Goal: Task Accomplishment & Management: Use online tool/utility

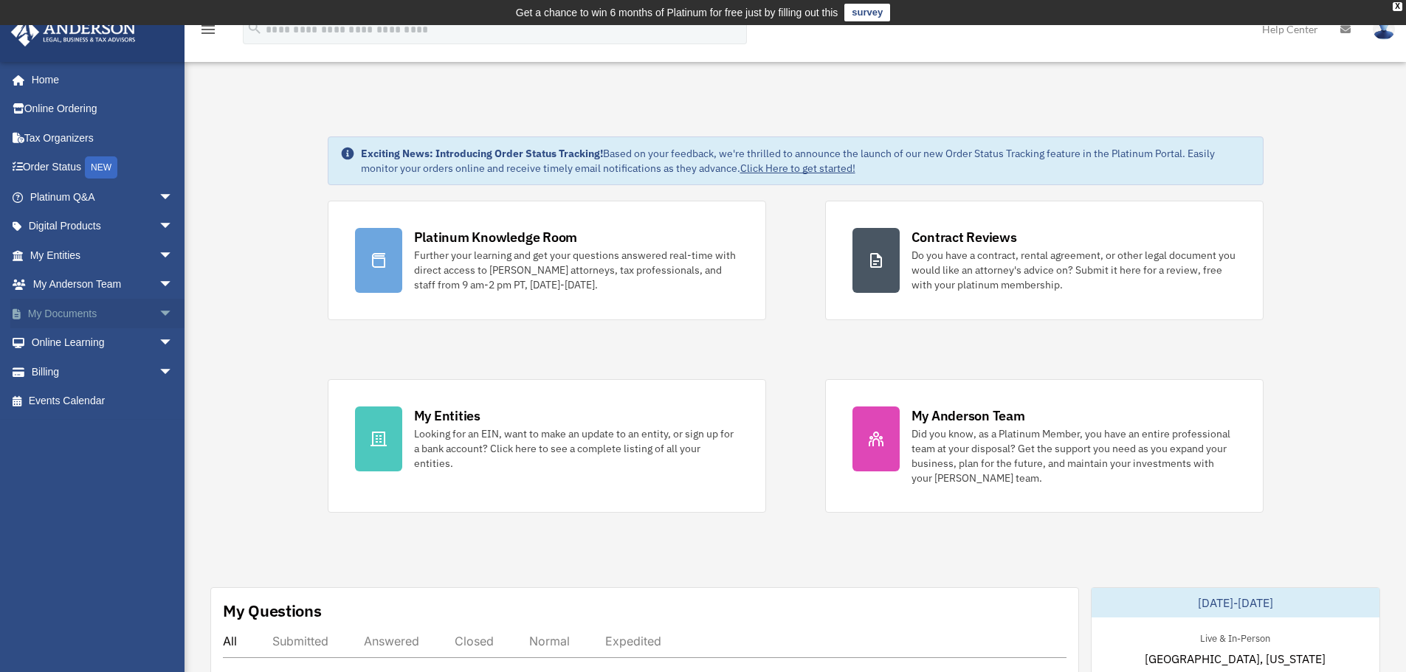
click at [159, 311] on span "arrow_drop_down" at bounding box center [174, 314] width 30 height 30
click at [75, 341] on link "Box" at bounding box center [108, 343] width 175 height 30
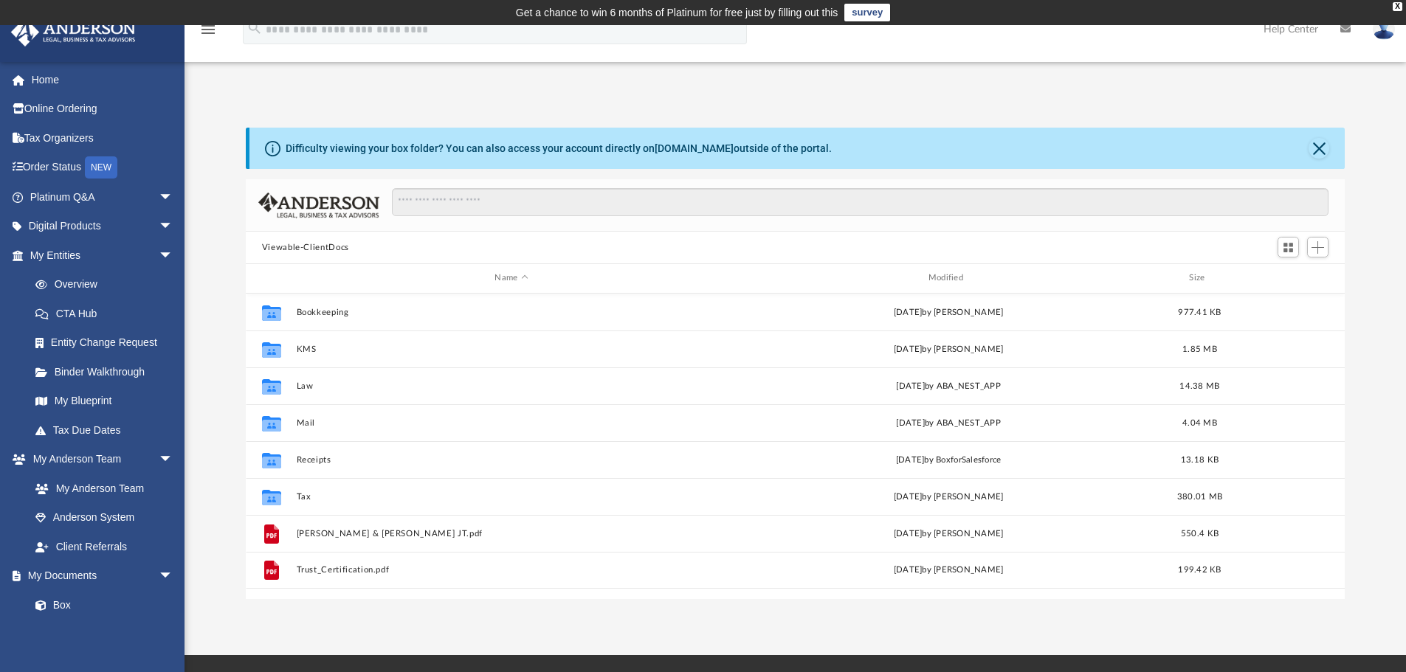
scroll to position [325, 1088]
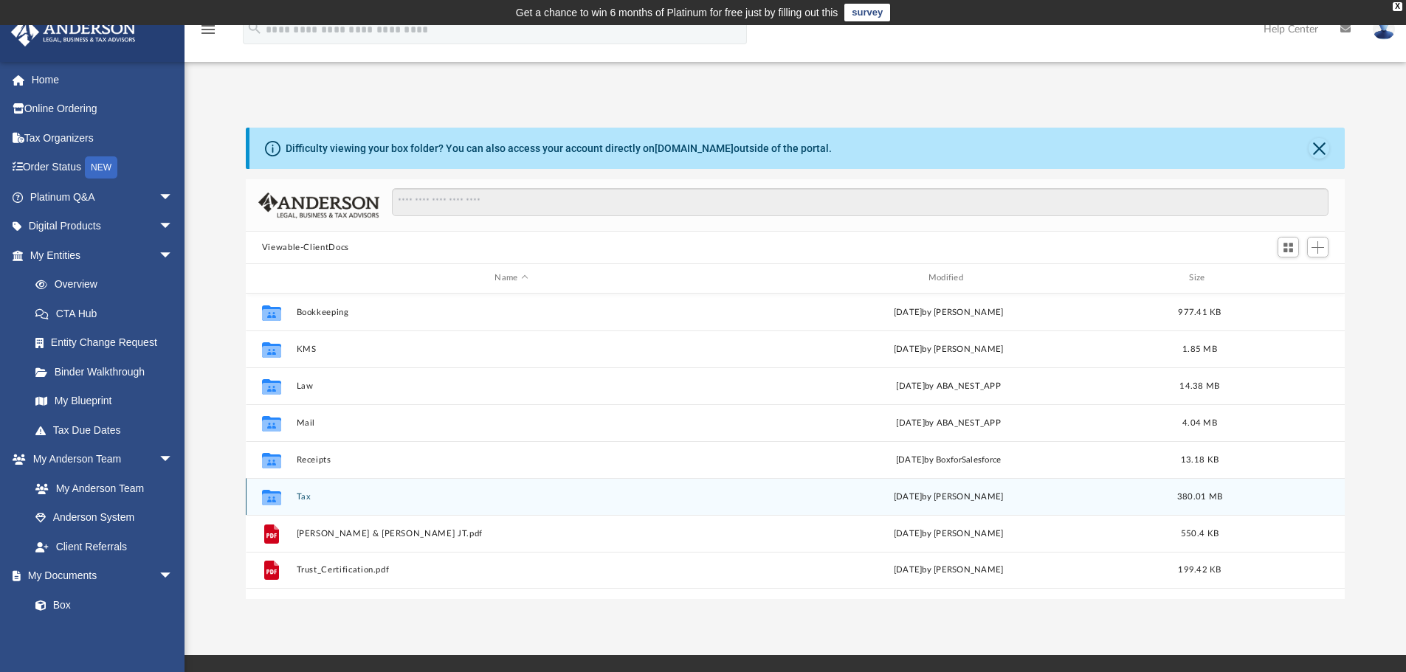
click at [303, 497] on button "Tax" at bounding box center [511, 497] width 430 height 10
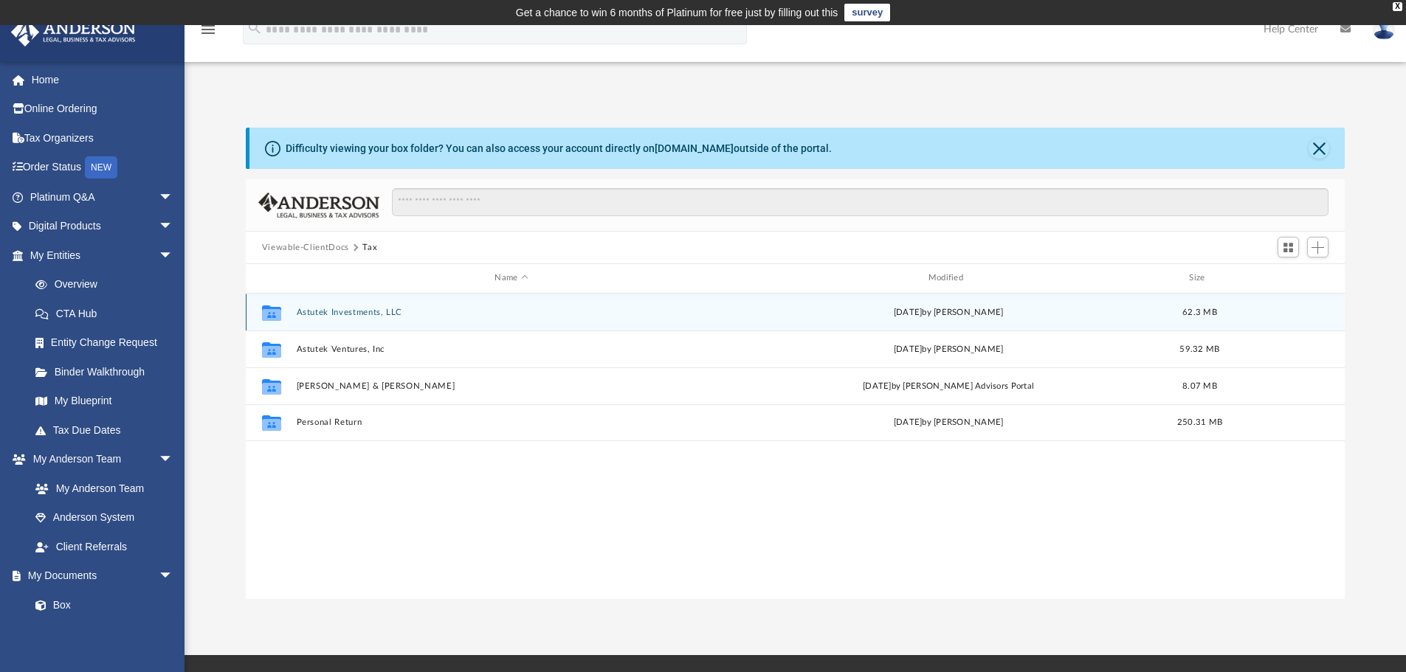
click at [356, 311] on button "Astutek Investments, LLC" at bounding box center [511, 313] width 430 height 10
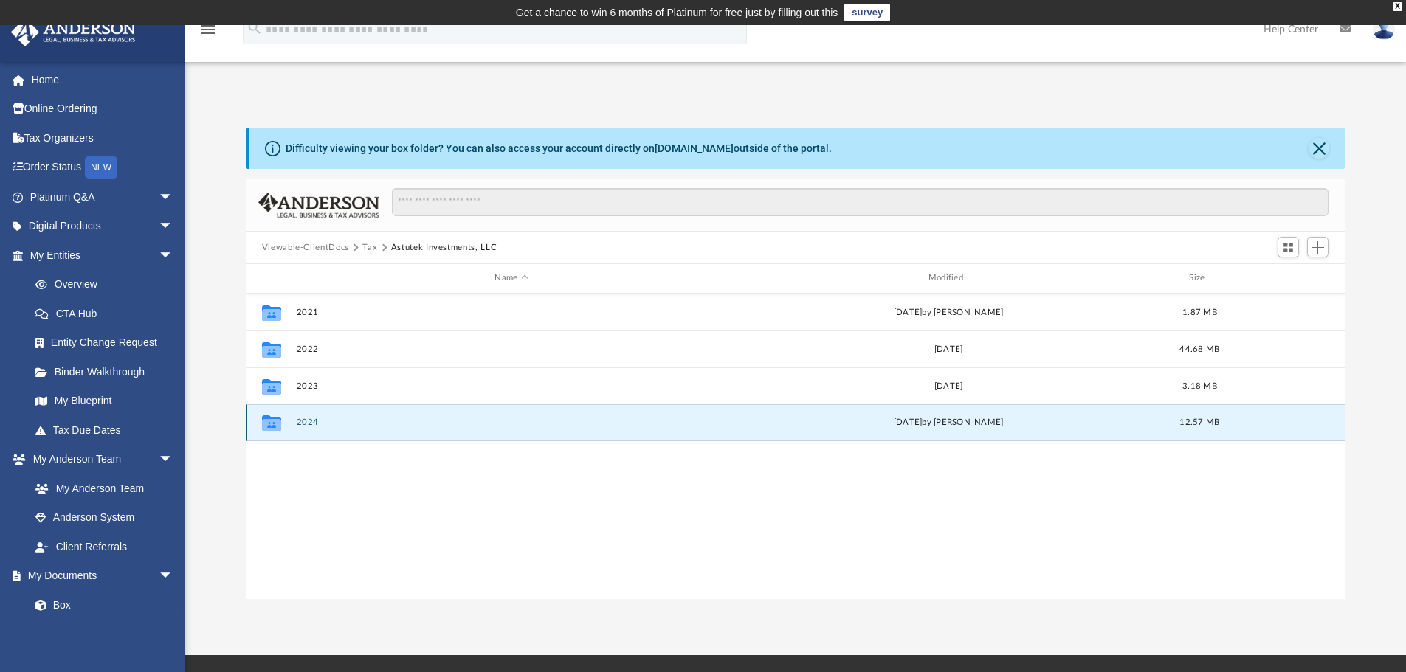
click at [312, 421] on button "2024" at bounding box center [511, 423] width 430 height 10
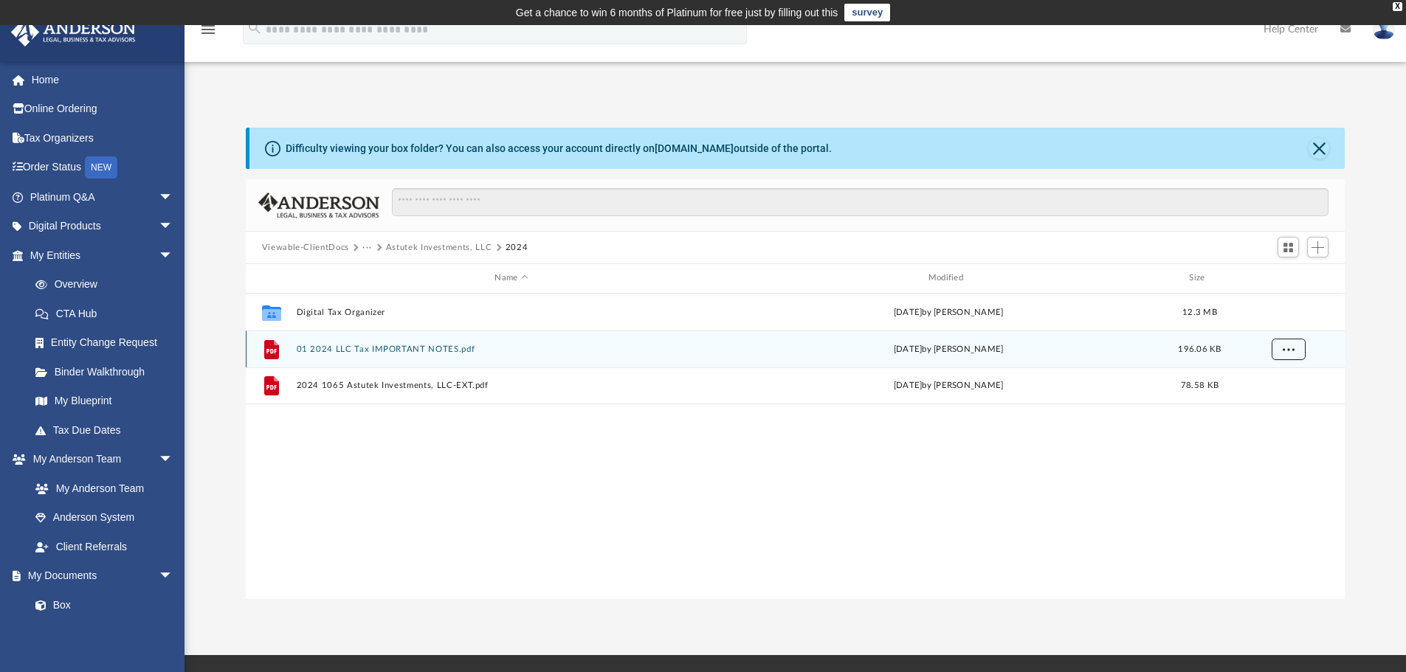
click at [1294, 347] on span "More options" at bounding box center [1288, 349] width 12 height 8
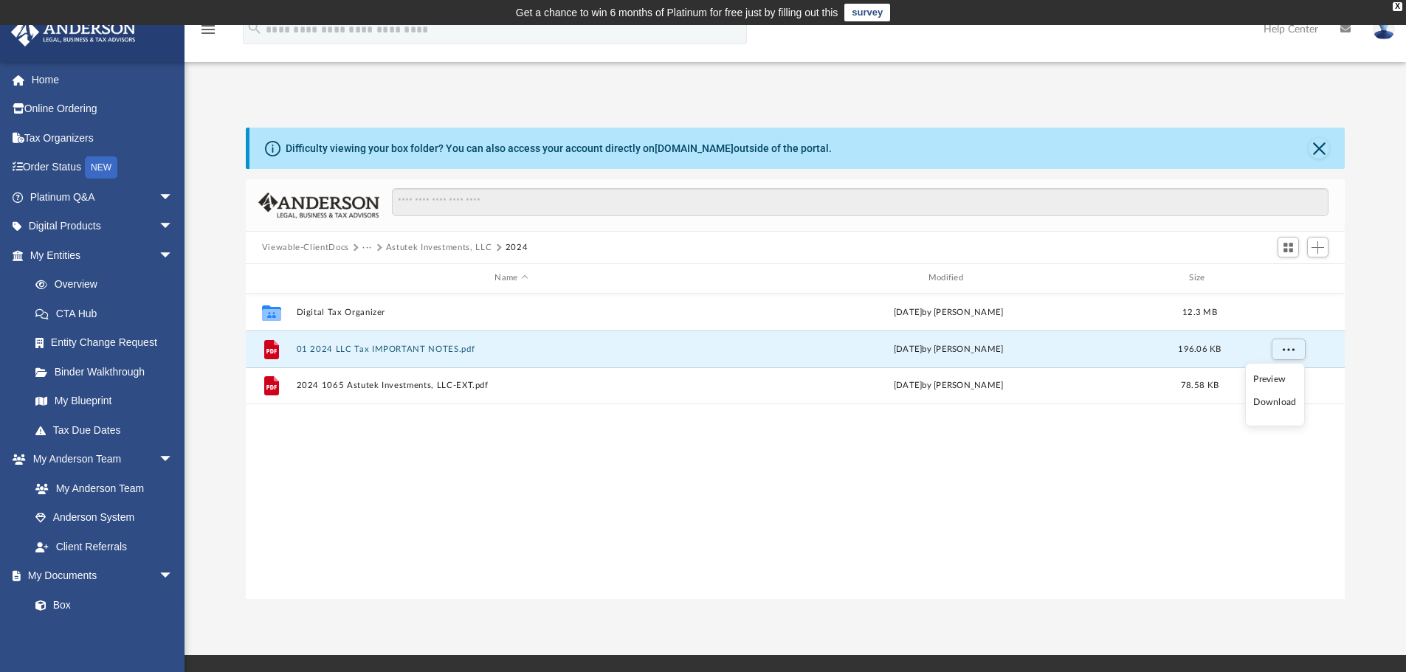
click at [1292, 486] on div "Collaborated Folder Digital Tax Organizer Sat Jul 26 2025 by SANJAY MOONA 12.3 …" at bounding box center [796, 447] width 1100 height 306
click at [1313, 249] on span "Add" at bounding box center [1317, 247] width 13 height 13
click at [1285, 278] on li "Upload" at bounding box center [1296, 276] width 47 height 15
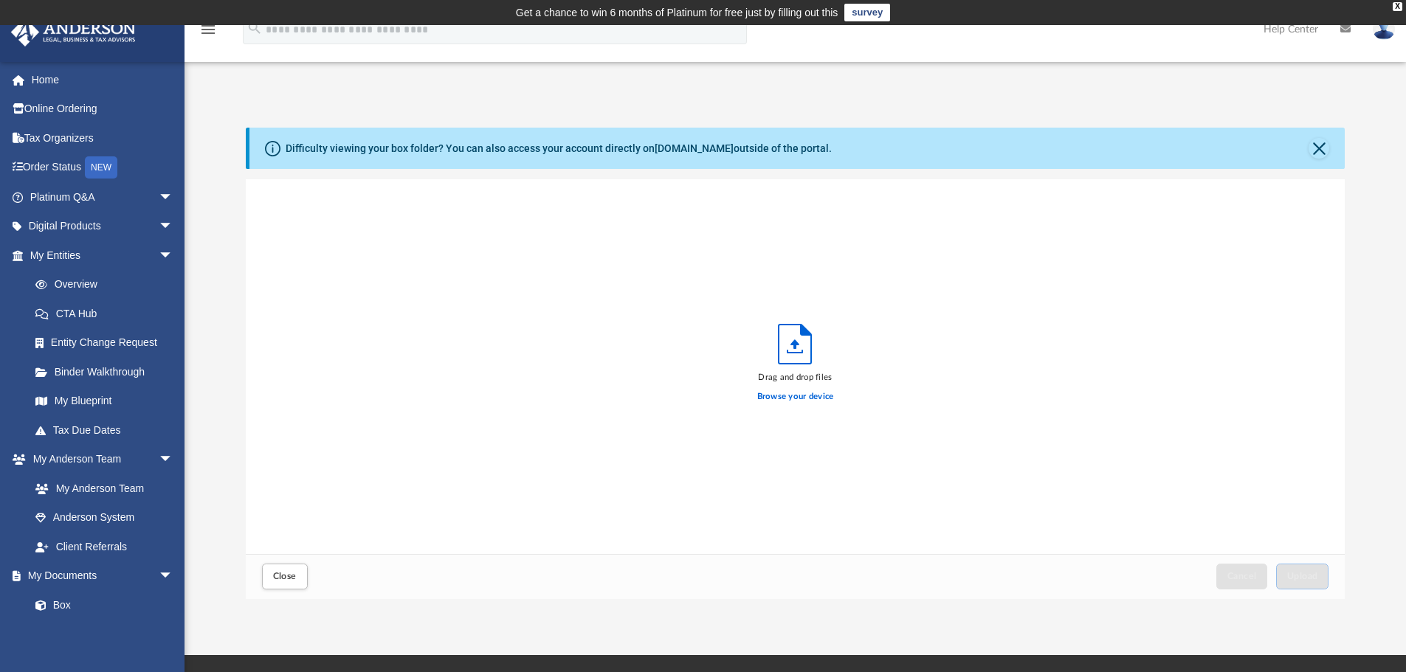
scroll to position [363, 1088]
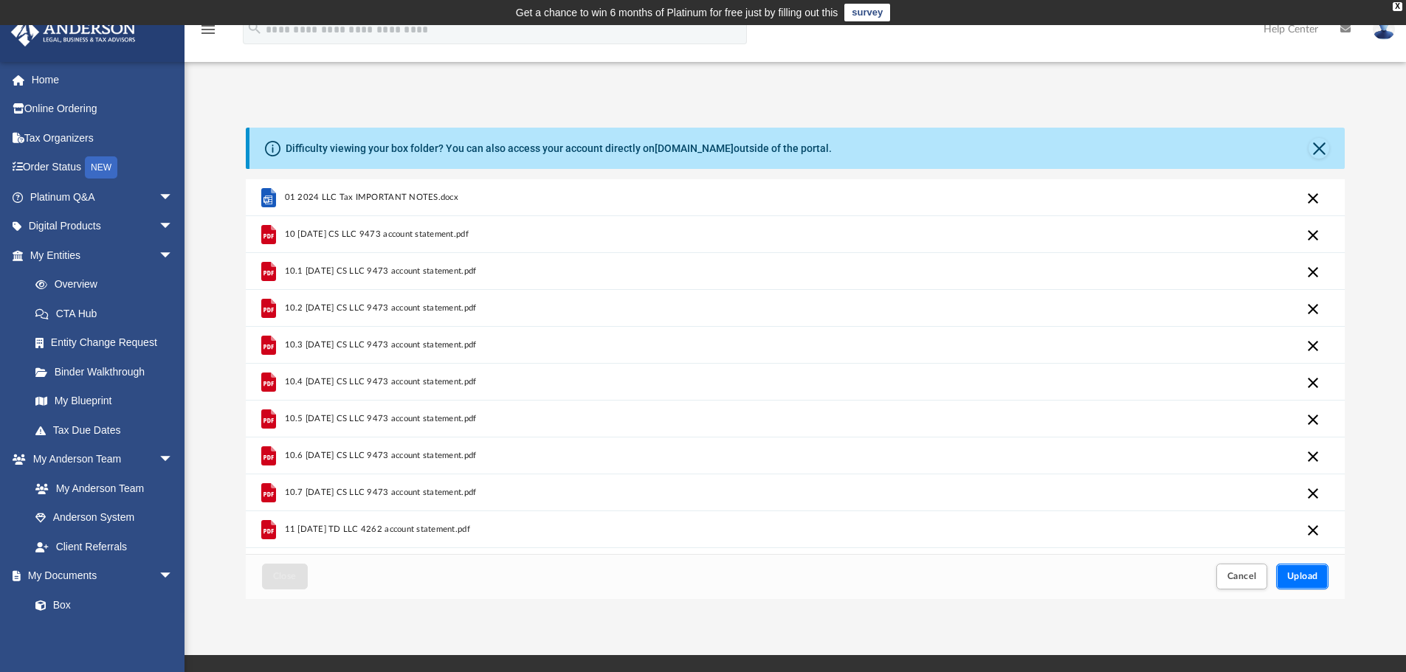
click at [1312, 580] on span "Upload" at bounding box center [1302, 576] width 31 height 9
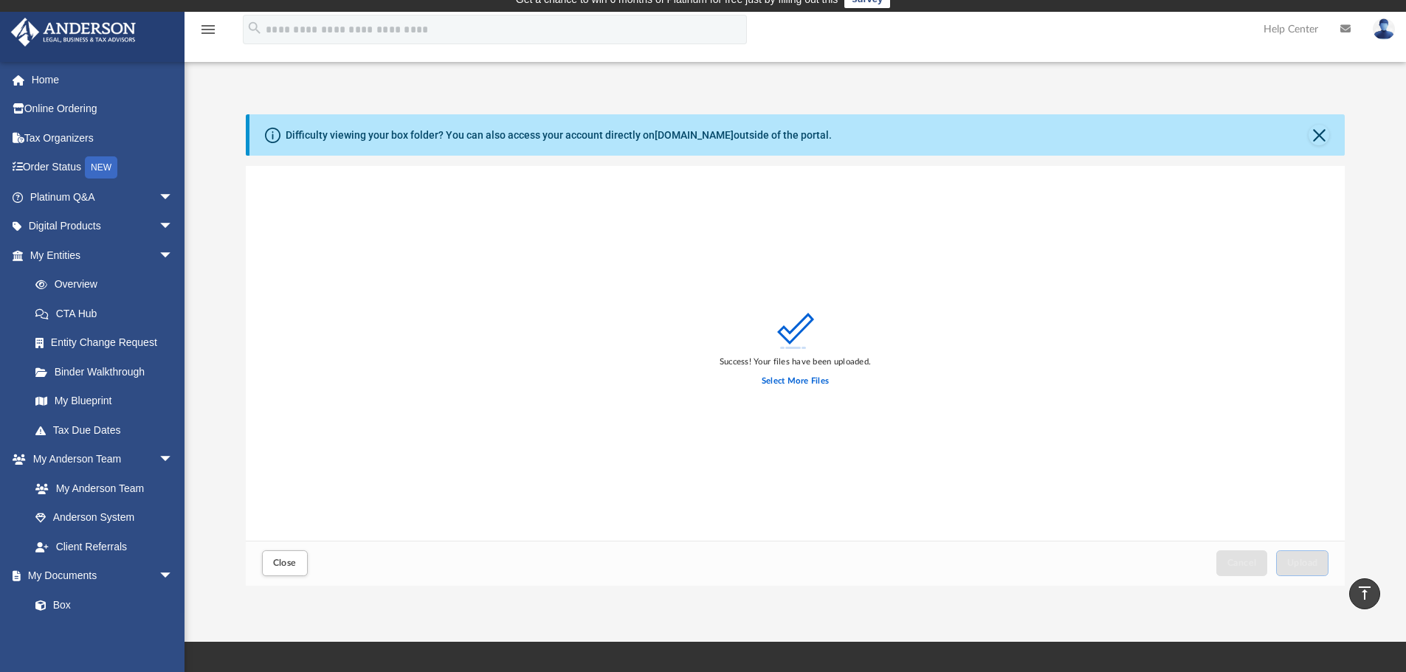
scroll to position [0, 0]
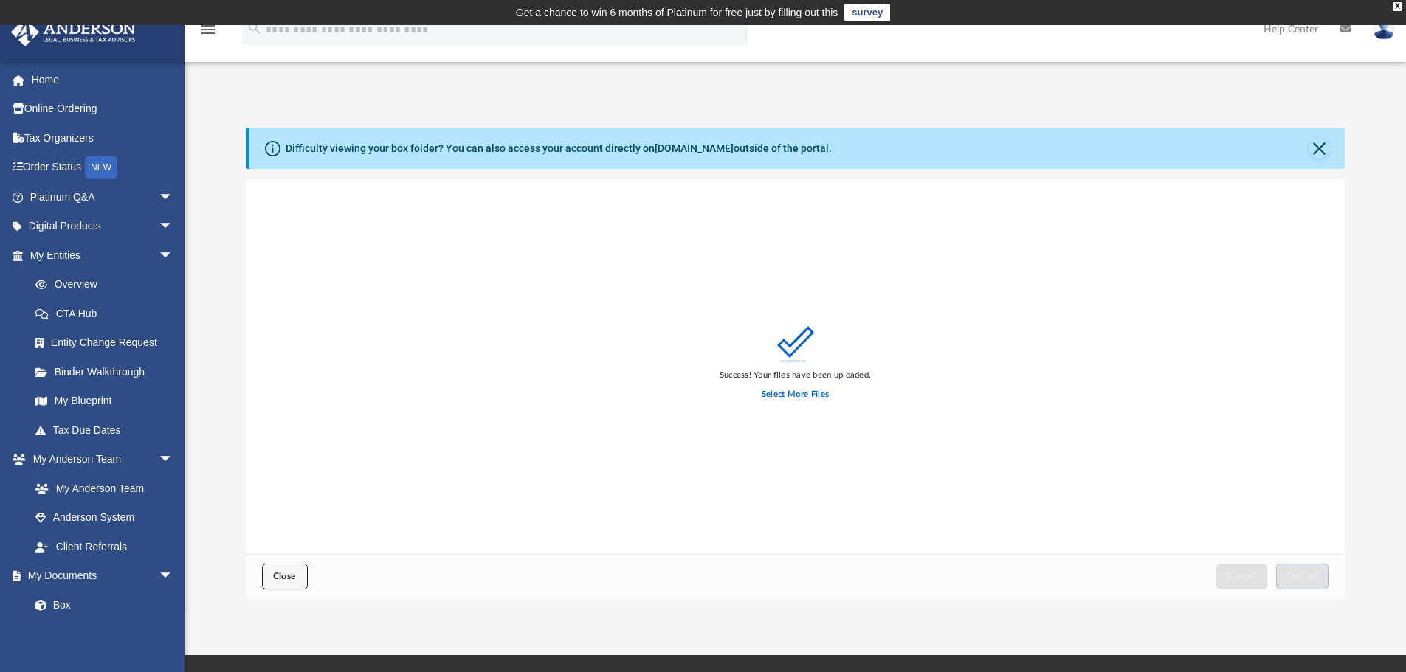
click at [288, 568] on button "Close" at bounding box center [285, 577] width 46 height 26
click at [283, 578] on span "Close" at bounding box center [285, 576] width 24 height 9
click at [1318, 151] on button "Close" at bounding box center [1318, 148] width 21 height 21
